Goal: Information Seeking & Learning: Compare options

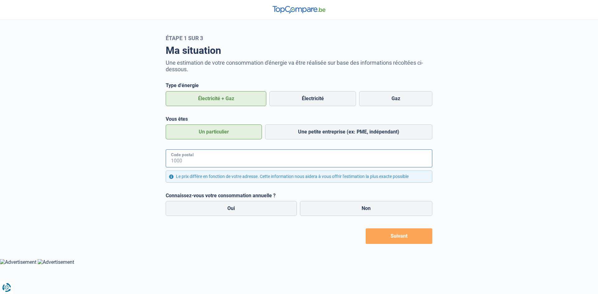
click at [234, 163] on input "Code postal" at bounding box center [299, 158] width 267 height 18
type input "9000"
click at [266, 210] on label "Oui" at bounding box center [231, 208] width 131 height 15
click at [266, 210] on input "Oui" at bounding box center [231, 208] width 131 height 15
radio input "true"
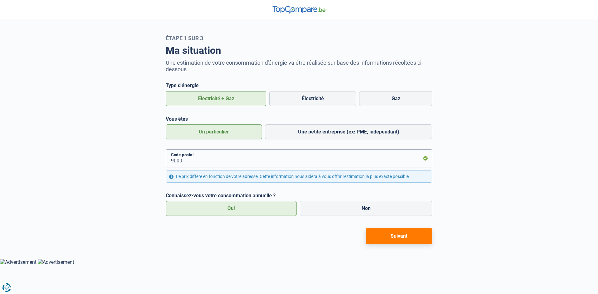
click at [403, 238] on button "Suivant" at bounding box center [399, 237] width 67 height 16
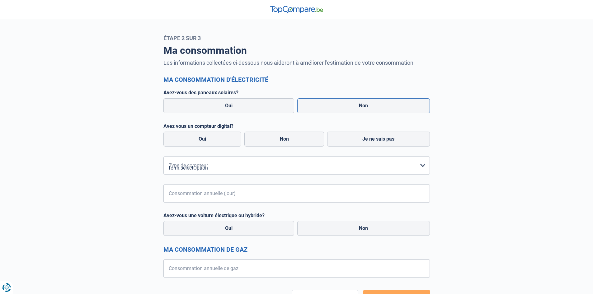
click at [371, 106] on label "Non" at bounding box center [363, 105] width 133 height 15
click at [371, 106] on input "Non" at bounding box center [363, 105] width 133 height 15
radio input "true"
radio input "false"
radio input "true"
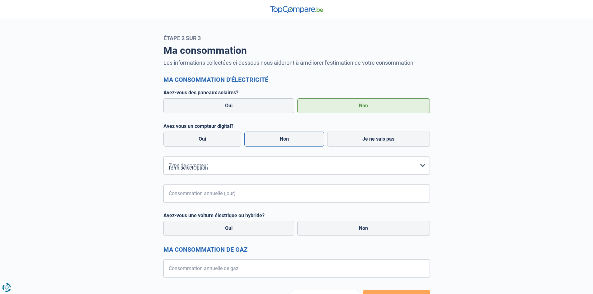
click at [289, 138] on label "Non" at bounding box center [284, 139] width 80 height 15
click at [289, 138] on input "Non" at bounding box center [284, 139] width 80 height 15
radio input "true"
radio input "false"
radio input "true"
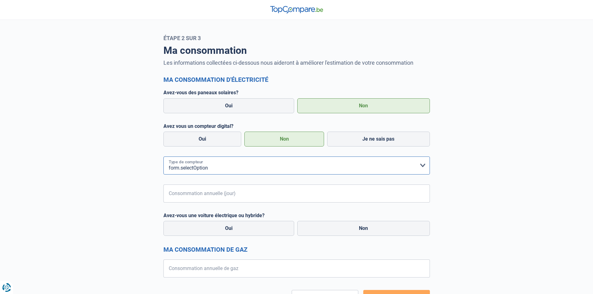
click at [225, 171] on select "form.selectOption Mono-horaire Bi-horaire Mono-horaire + exclusif nuit Bi-horai…" at bounding box center [296, 166] width 267 height 18
select select "day_single_rate"
click at [163, 157] on select "form.selectOption Mono-horaire Bi-horaire Mono-horaire + exclusif nuit Bi-horai…" at bounding box center [296, 166] width 267 height 18
click at [207, 195] on input "Consommation annuelle (jour)" at bounding box center [304, 194] width 251 height 18
type input "3500"
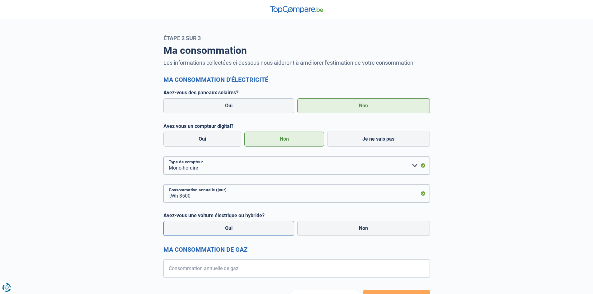
click at [242, 226] on label "Oui" at bounding box center [228, 228] width 131 height 15
click at [242, 226] on input "Oui" at bounding box center [228, 228] width 131 height 15
radio input "true"
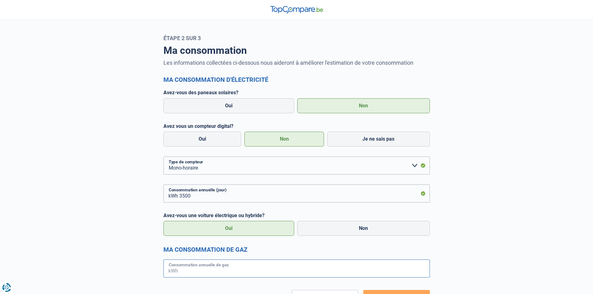
click at [270, 271] on input "Consommation annuelle de gaz" at bounding box center [304, 269] width 251 height 18
type input "16000"
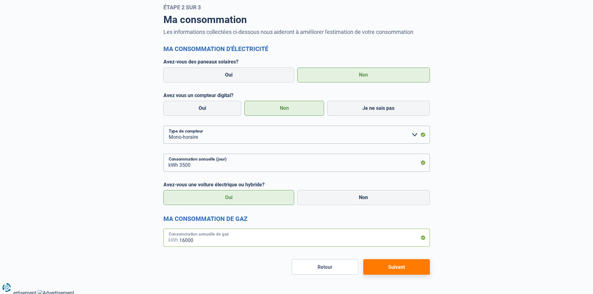
scroll to position [33, 0]
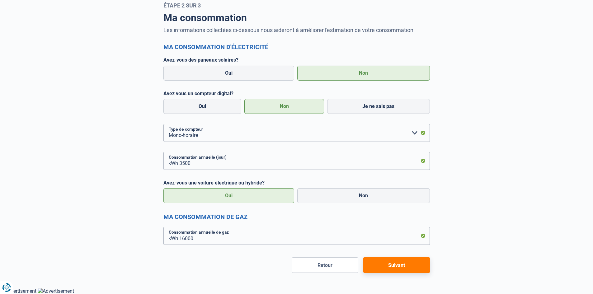
click at [407, 270] on button "Suivant" at bounding box center [396, 266] width 67 height 16
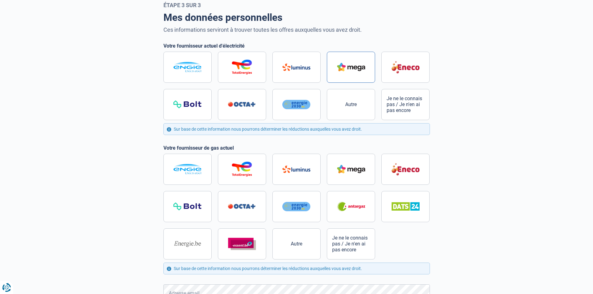
click at [360, 67] on img at bounding box center [351, 67] width 28 height 8
click at [360, 67] on input "radio" at bounding box center [296, 86] width 267 height 69
radio input "true"
click at [355, 171] on img at bounding box center [351, 169] width 28 height 8
click at [355, 171] on input "radio" at bounding box center [296, 207] width 267 height 106
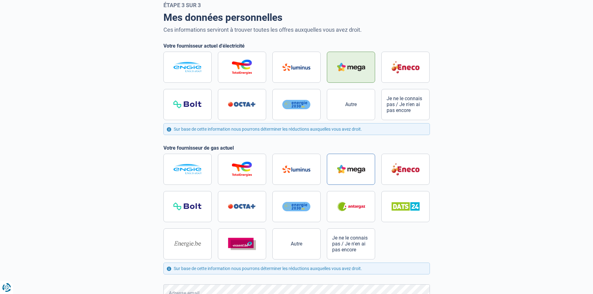
radio input "true"
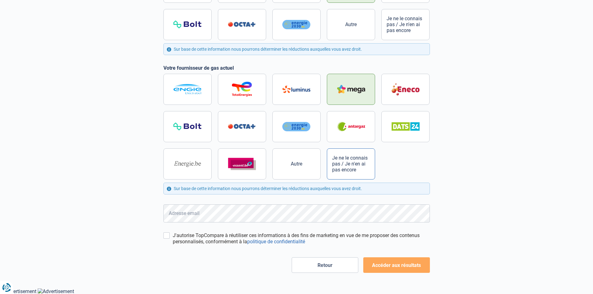
scroll to position [113, 0]
drag, startPoint x: 166, startPoint y: 236, endPoint x: 184, endPoint y: 239, distance: 19.1
click at [166, 236] on input "J'autorise TopCompare à réutiliser ces informations à des fins de marketing en …" at bounding box center [166, 235] width 6 height 6
checkbox input "true"
click at [369, 265] on button "Accéder aux résultats" at bounding box center [396, 265] width 67 height 16
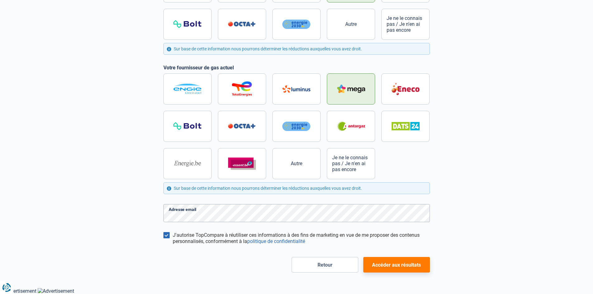
click at [401, 267] on button "Accéder aux résultats" at bounding box center [396, 265] width 67 height 16
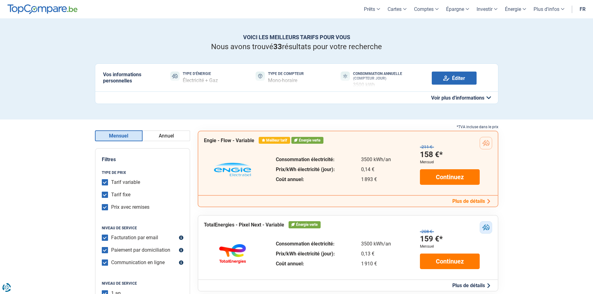
click at [168, 138] on button "Annuel" at bounding box center [167, 135] width 48 height 11
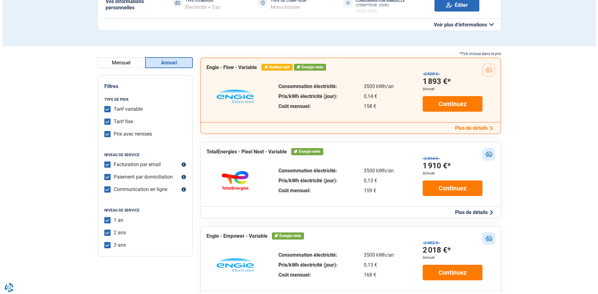
scroll to position [62, 0]
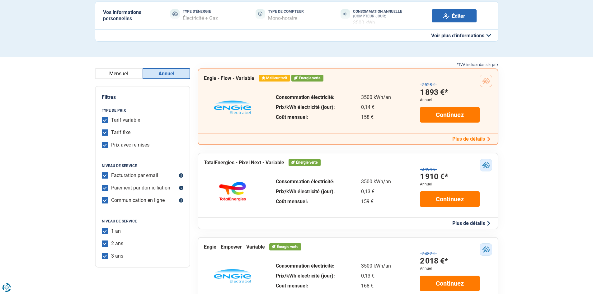
click at [462, 139] on button "Plus de détails" at bounding box center [472, 139] width 42 height 7
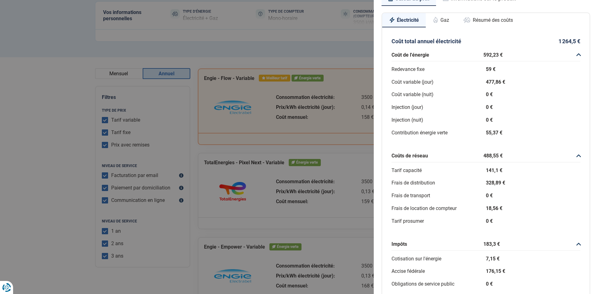
scroll to position [0, 0]
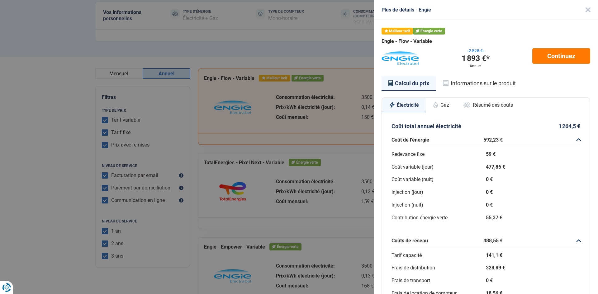
click at [438, 104] on button "Gaz" at bounding box center [441, 105] width 30 height 14
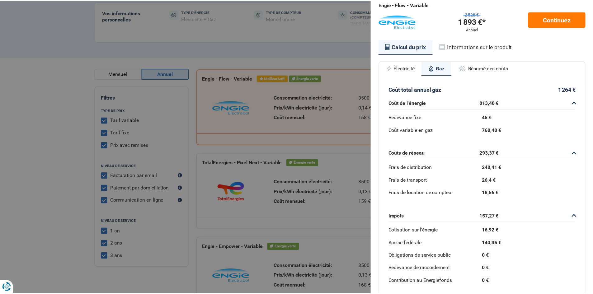
scroll to position [74, 0]
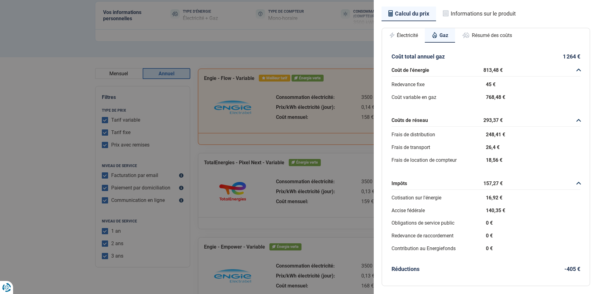
click at [343, 44] on div "Plus de détails - [PERSON_NAME] tarif Énergie verte Engie - Flow - Variable 2 5…" at bounding box center [299, 147] width 598 height 294
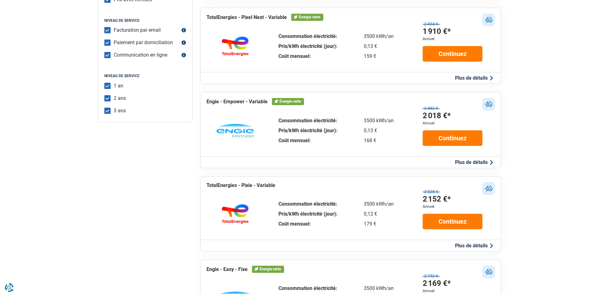
scroll to position [218, 0]
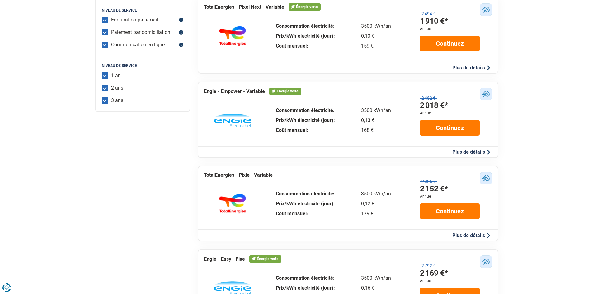
click at [469, 153] on button "Plus de détails" at bounding box center [472, 152] width 42 height 7
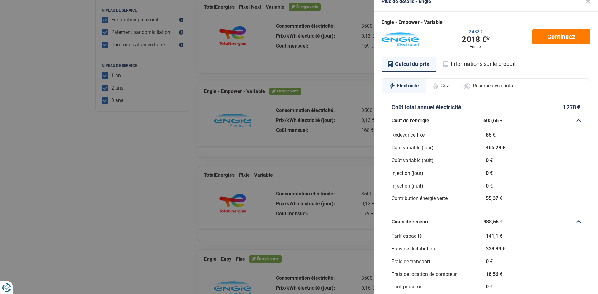
scroll to position [0, 0]
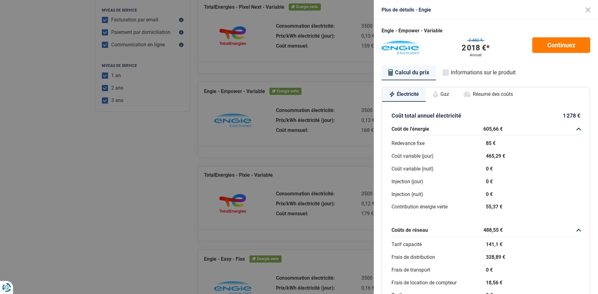
click at [443, 94] on button "Gaz" at bounding box center [441, 94] width 30 height 14
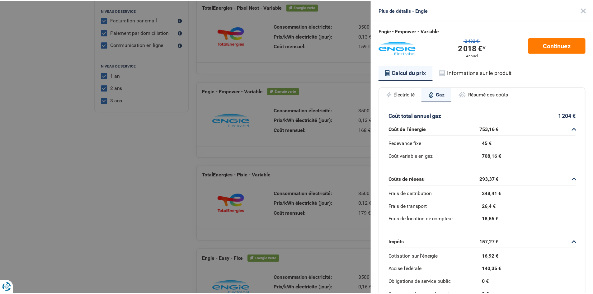
scroll to position [64, 0]
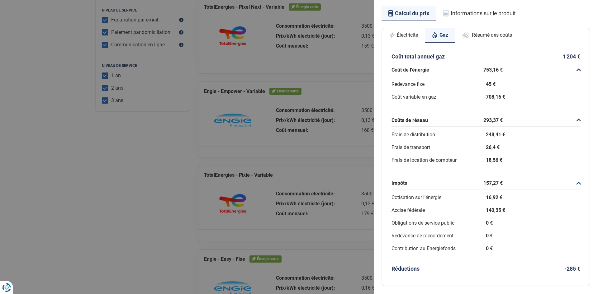
click at [215, 143] on div "Plus de détails - Engie Engie - Empower - Variable 2 482 € 2 018 €* Annuel Cont…" at bounding box center [299, 147] width 598 height 294
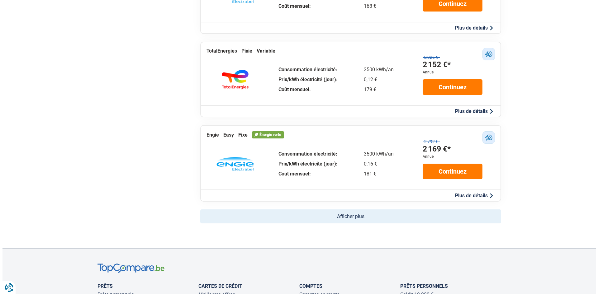
scroll to position [343, 0]
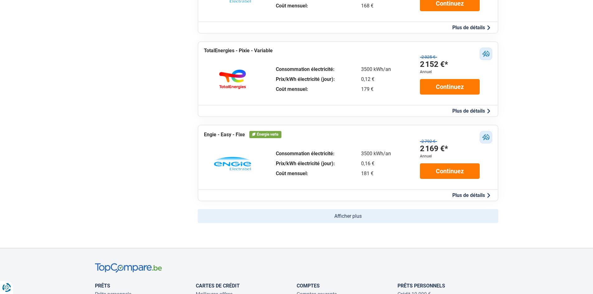
click at [464, 196] on button "Plus de détails" at bounding box center [472, 195] width 42 height 7
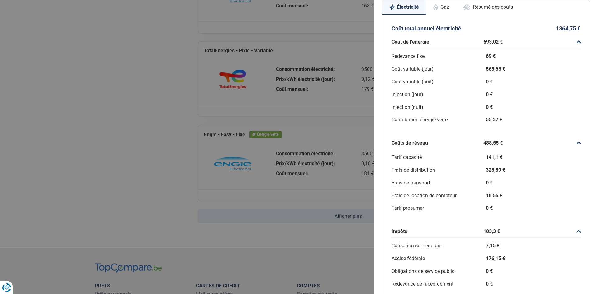
scroll to position [16, 0]
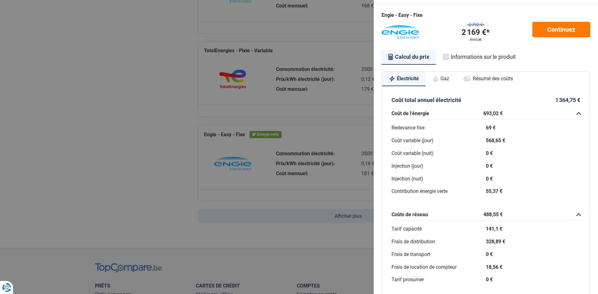
click at [444, 81] on button "Gaz" at bounding box center [441, 79] width 30 height 14
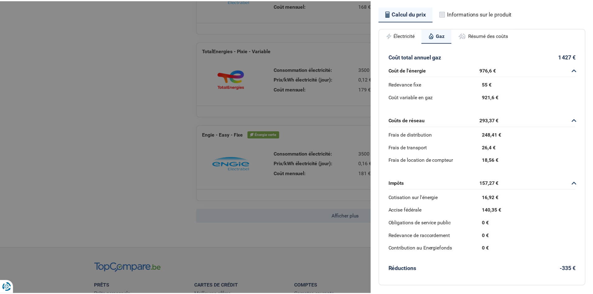
scroll to position [64, 0]
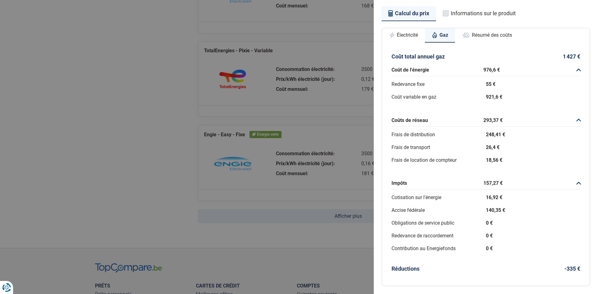
click at [343, 52] on div "Plus de détails - Engie Engie - Easy - Fixe 2 792 € 2 169 €* Annuel Continuez C…" at bounding box center [299, 147] width 598 height 294
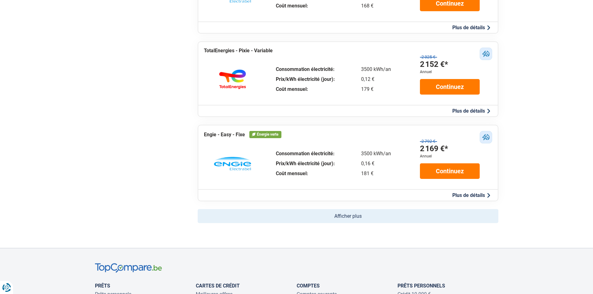
click at [343, 218] on button "Afficher plus" at bounding box center [348, 216] width 301 height 14
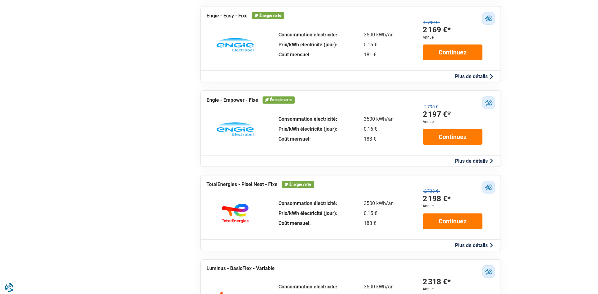
scroll to position [467, 0]
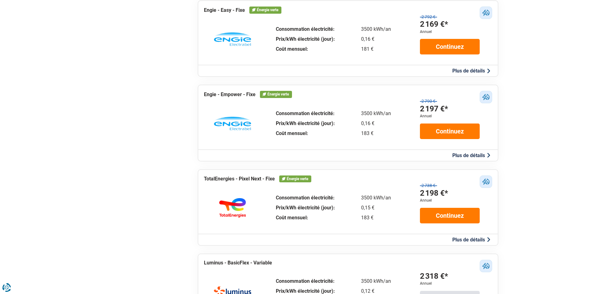
click at [466, 156] on button "Plus de détails" at bounding box center [472, 155] width 42 height 7
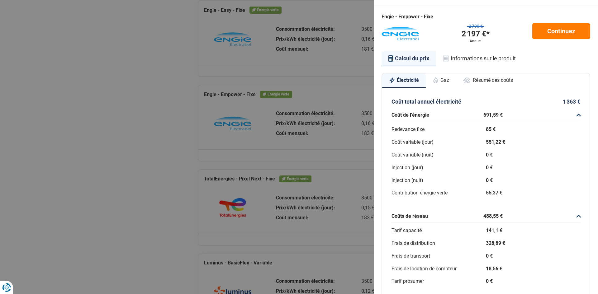
scroll to position [0, 0]
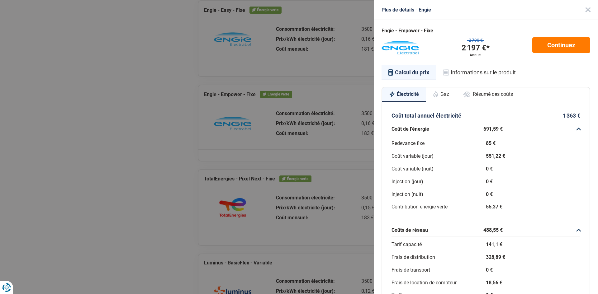
click at [444, 98] on button "Gaz" at bounding box center [441, 94] width 30 height 14
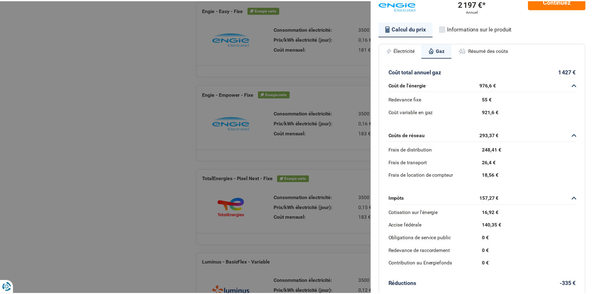
scroll to position [62, 0]
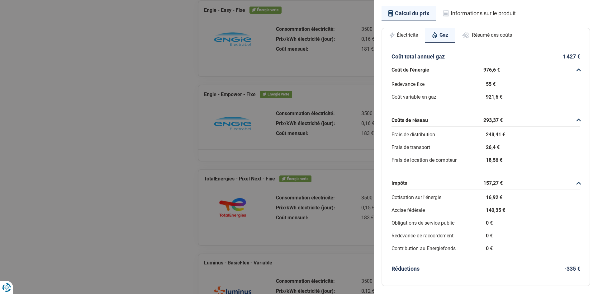
click at [332, 99] on div "Plus de détails - Engie Engie - Empower - Fixe 2 790 € 2 197 €* Annuel Continue…" at bounding box center [299, 147] width 598 height 294
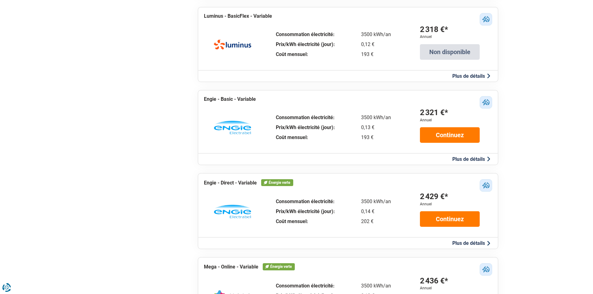
scroll to position [716, 0]
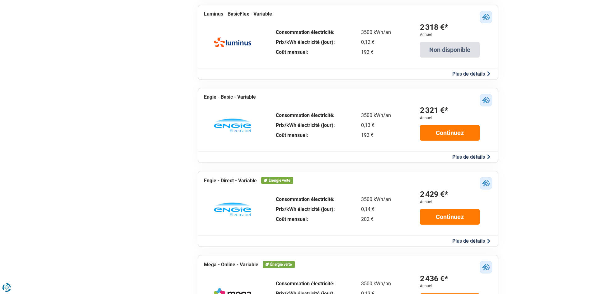
click at [470, 157] on button "Plus de détails" at bounding box center [472, 157] width 42 height 7
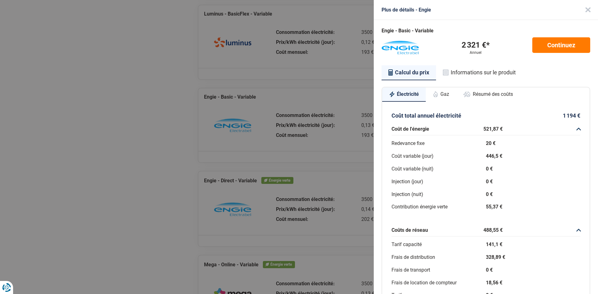
click at [444, 93] on button "Gaz" at bounding box center [441, 94] width 30 height 14
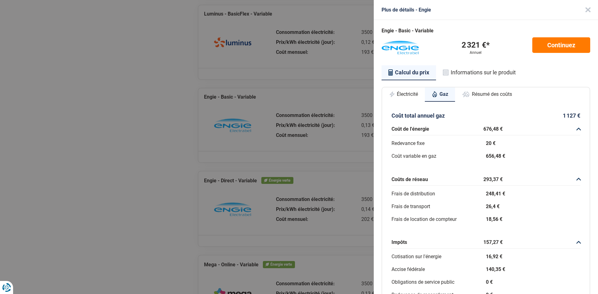
click at [409, 92] on button "Électricité" at bounding box center [403, 94] width 43 height 14
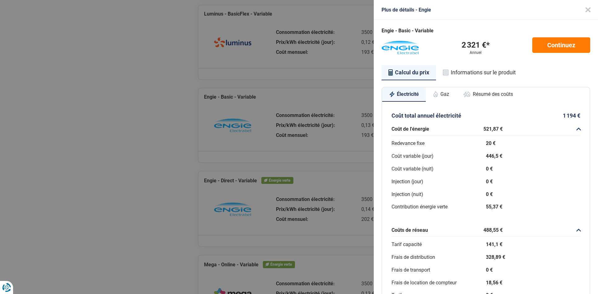
click at [332, 85] on div "Plus de détails - Engie Engie - Basic - Variable 2 321 €* Annuel Continuez Calc…" at bounding box center [299, 147] width 598 height 294
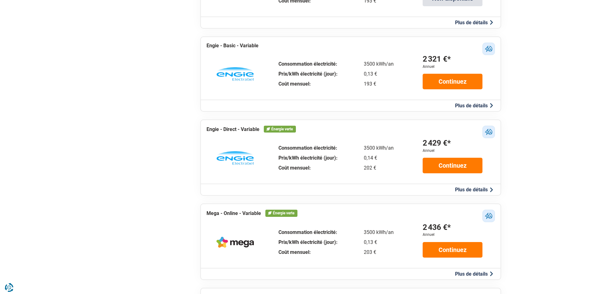
scroll to position [778, 0]
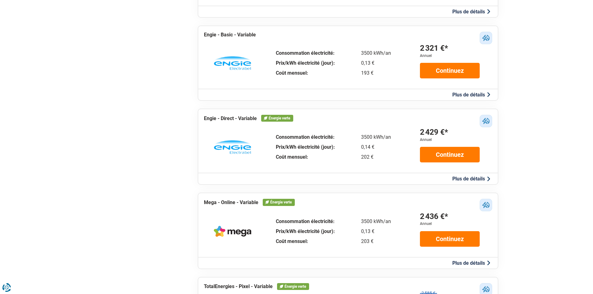
click at [476, 179] on button "Plus de détails" at bounding box center [472, 179] width 42 height 7
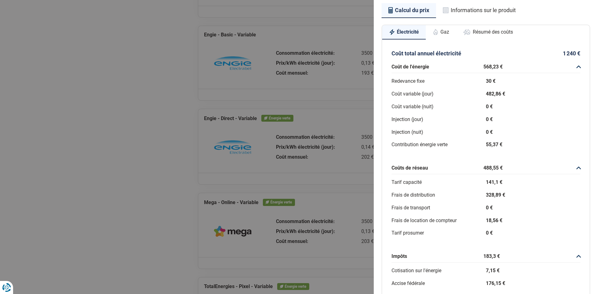
click at [443, 31] on button "Gaz" at bounding box center [441, 32] width 30 height 14
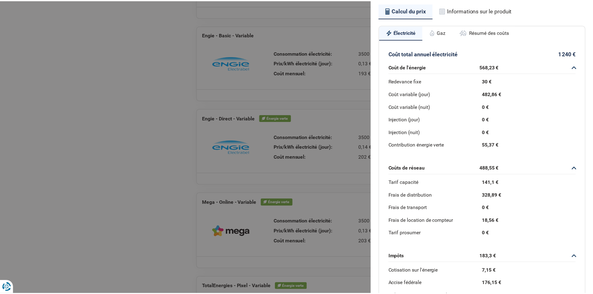
scroll to position [40, 0]
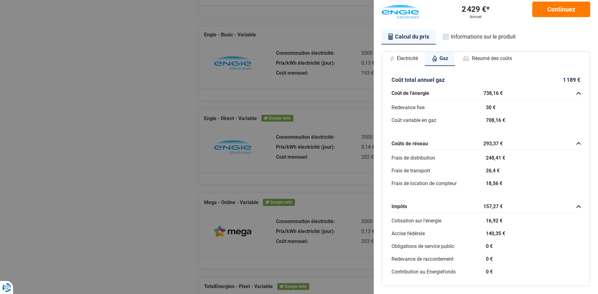
click at [352, 105] on div "Plus de détails - Engie Engie - Direct - Variable 2 429 €* Annuel Continuez Cal…" at bounding box center [299, 147] width 598 height 294
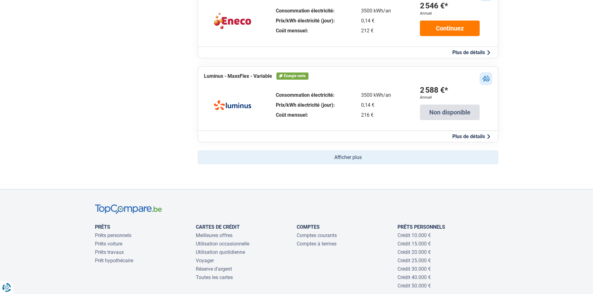
scroll to position [1246, 0]
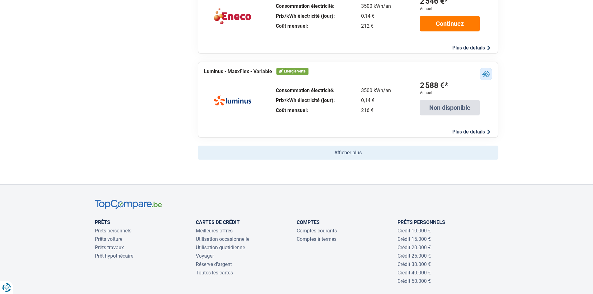
click at [358, 152] on button "Afficher plus" at bounding box center [348, 153] width 301 height 14
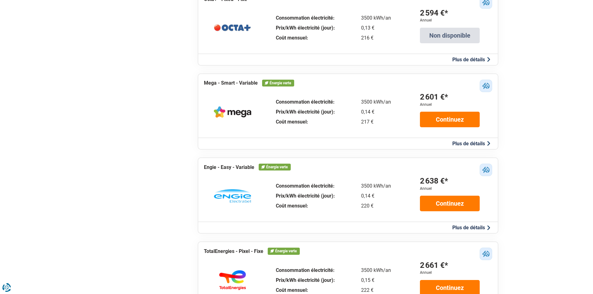
scroll to position [1464, 0]
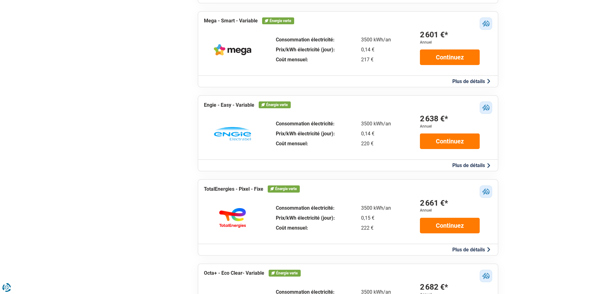
click at [457, 166] on button "Plus de détails" at bounding box center [472, 165] width 42 height 7
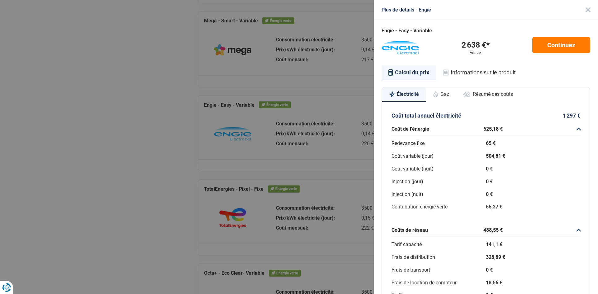
click at [437, 95] on button "Gaz" at bounding box center [441, 94] width 30 height 14
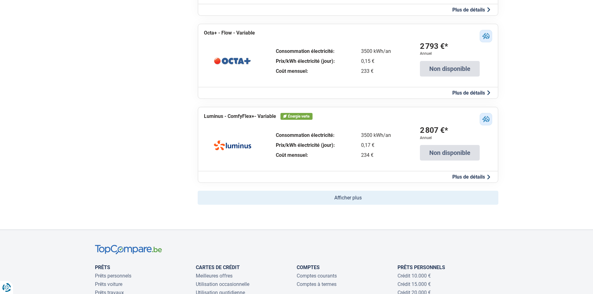
scroll to position [1962, 0]
